Goal: Transaction & Acquisition: Purchase product/service

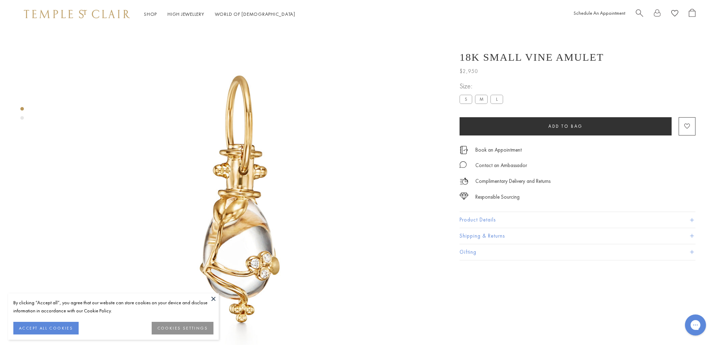
scroll to position [28, 0]
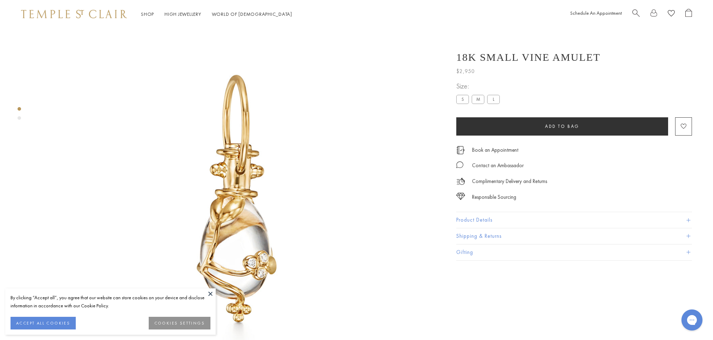
click at [632, 13] on div "Schedule An Appointment" at bounding box center [632, 14] width 122 height 11
click at [638, 11] on span "Search" at bounding box center [636, 12] width 7 height 7
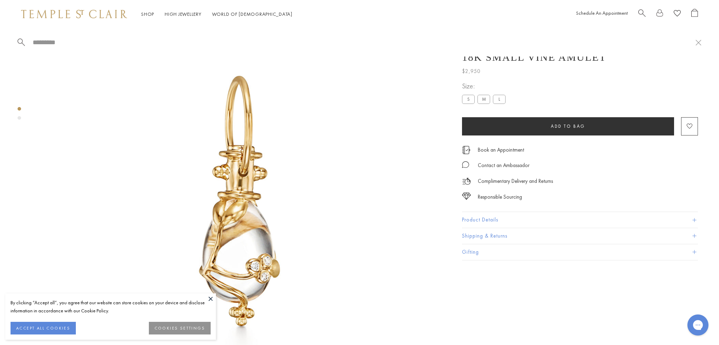
click at [63, 44] on input "search" at bounding box center [363, 42] width 663 height 8
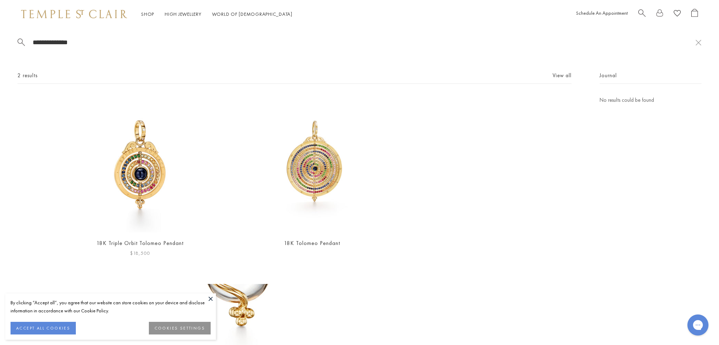
type input "**********"
click at [166, 164] on img at bounding box center [140, 164] width 137 height 137
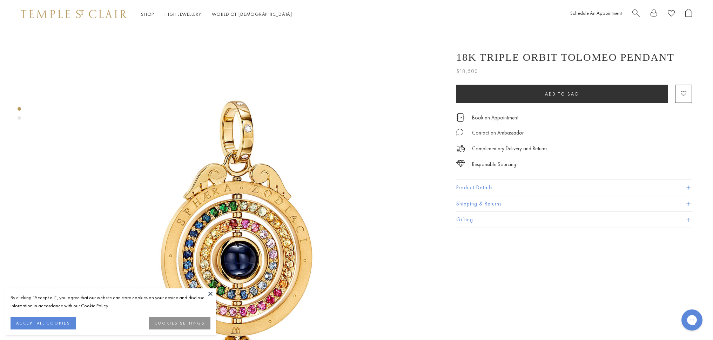
click at [465, 187] on button "Product Details" at bounding box center [575, 188] width 236 height 16
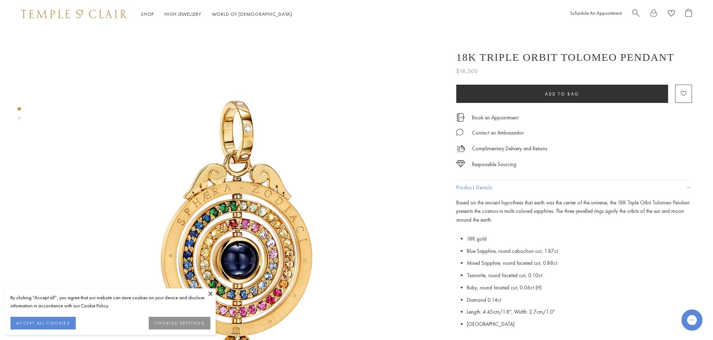
click at [209, 294] on button at bounding box center [210, 293] width 11 height 11
